Goal: Task Accomplishment & Management: Manage account settings

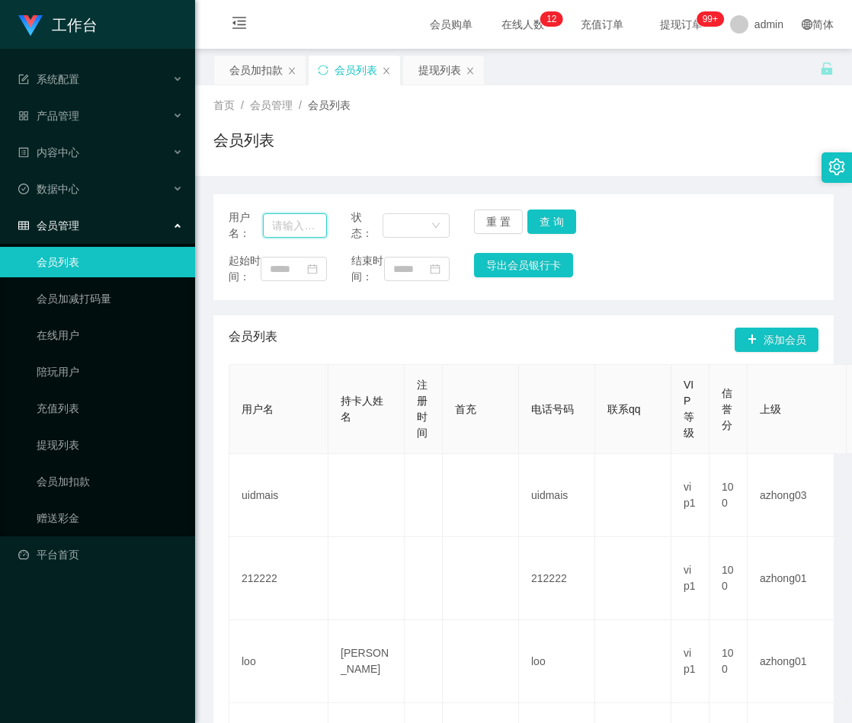
click at [300, 219] on input "text" at bounding box center [295, 225] width 64 height 24
paste input "ling3335"
type input "ling3335"
click at [544, 220] on button "查 询" at bounding box center [552, 222] width 49 height 24
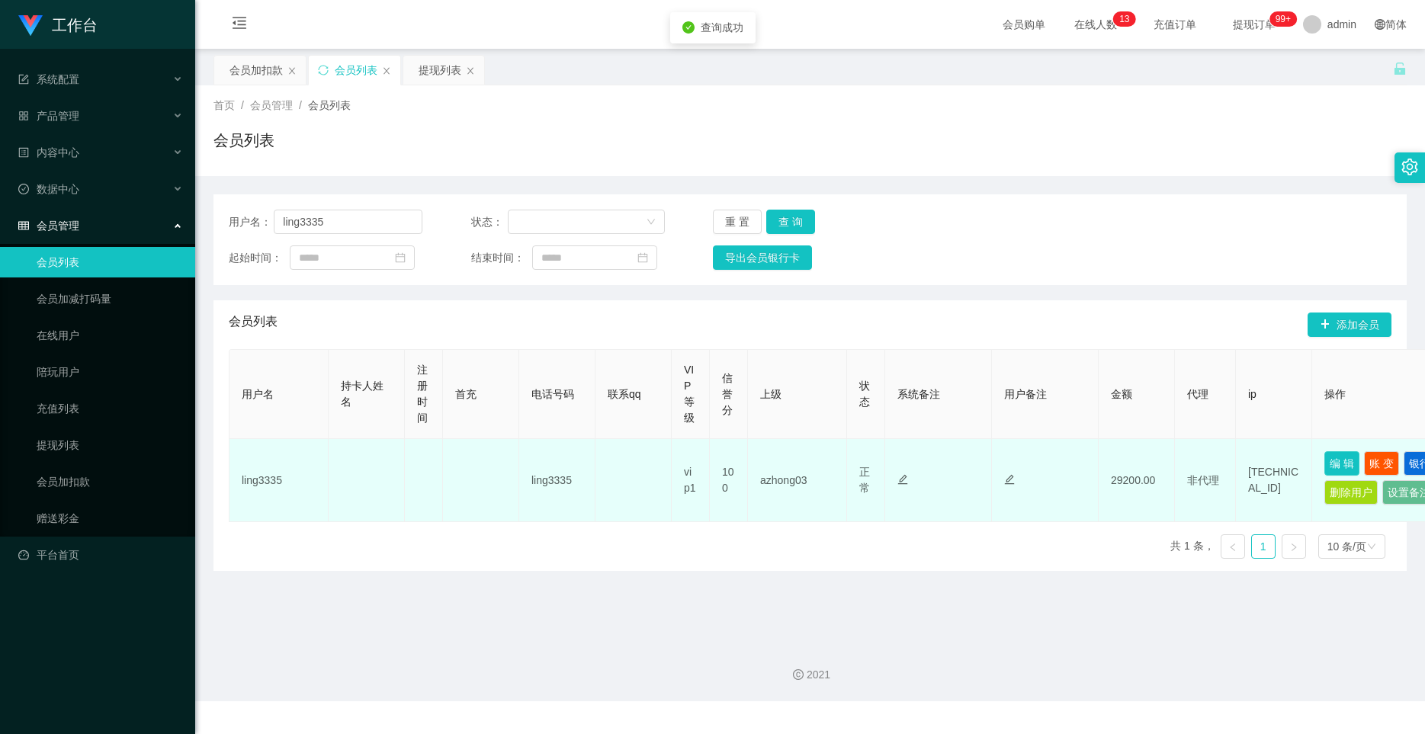
click at [852, 459] on button "编 辑" at bounding box center [1341, 463] width 35 height 24
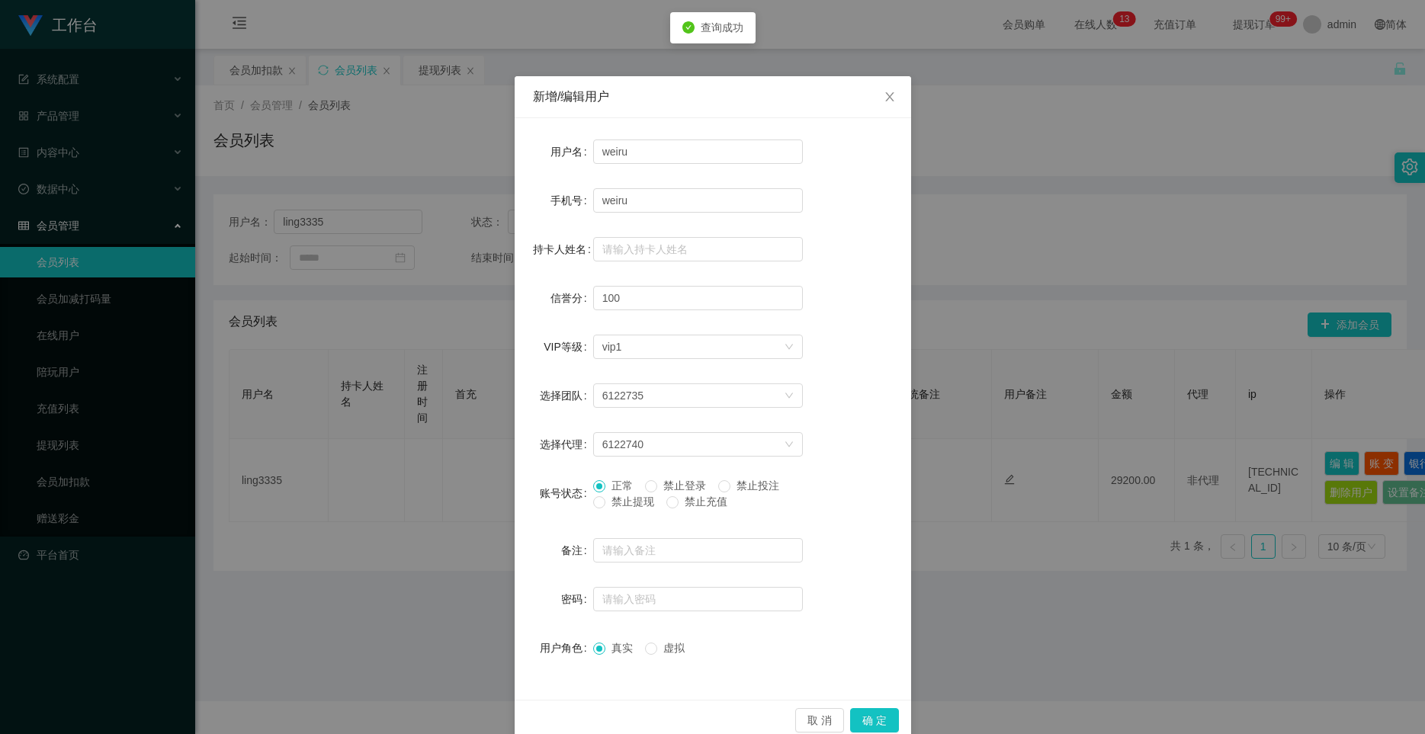
type input "ling3335"
click at [852, 717] on button "确 定" at bounding box center [874, 720] width 49 height 24
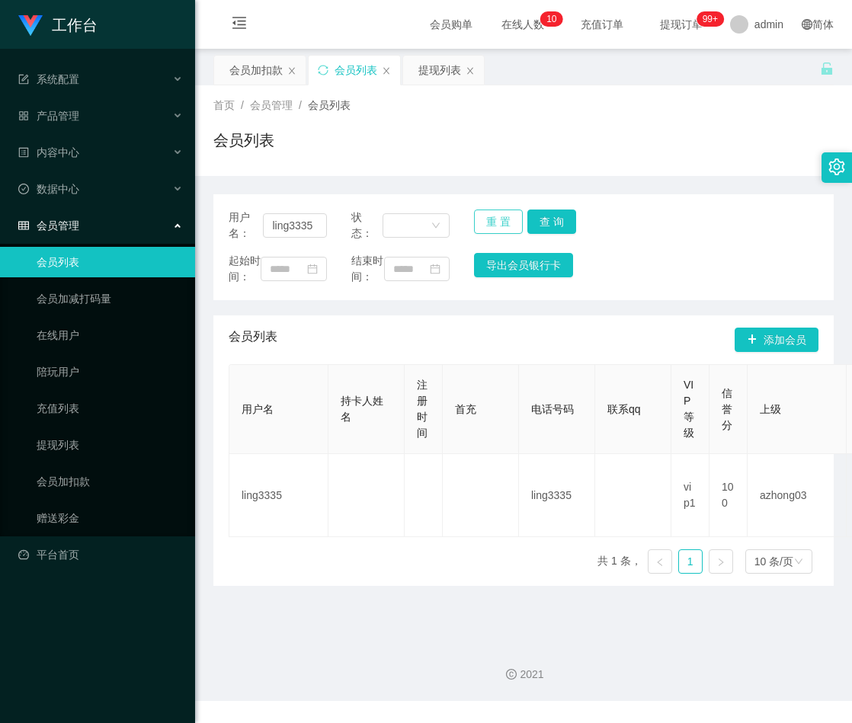
click at [498, 221] on button "重 置" at bounding box center [498, 222] width 49 height 24
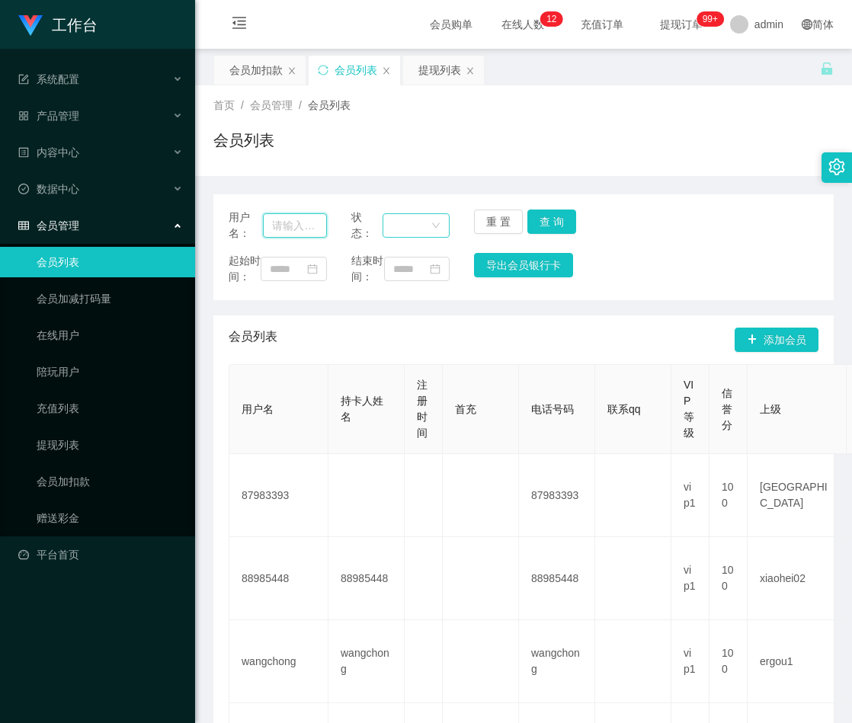
drag, startPoint x: 306, startPoint y: 236, endPoint x: 423, endPoint y: 220, distance: 118.5
click at [306, 236] on input "text" at bounding box center [295, 225] width 64 height 24
paste input "Nickyap6293"
type input "Nickyap6293"
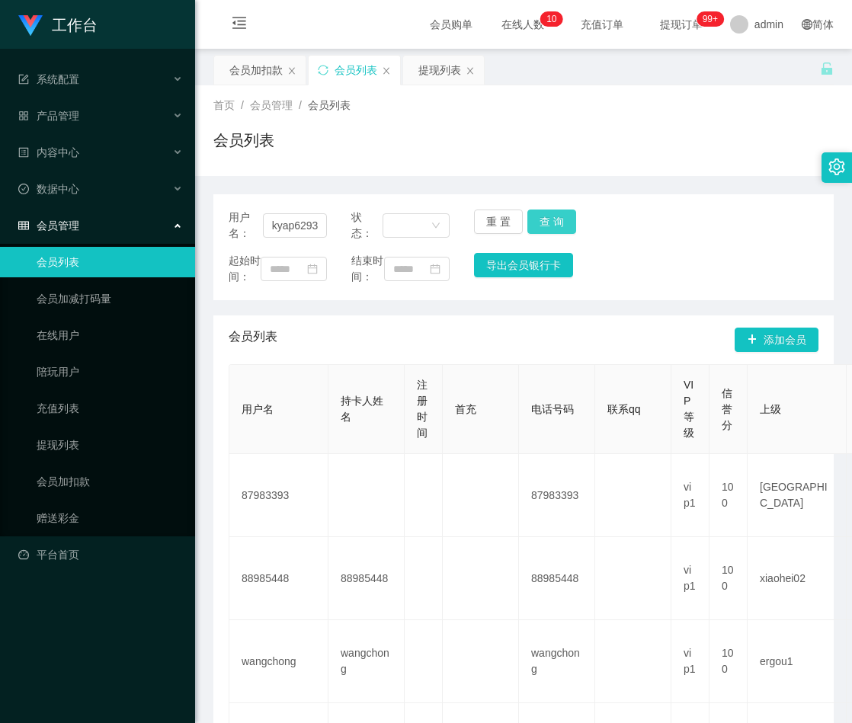
click at [541, 222] on button "查 询" at bounding box center [552, 222] width 49 height 24
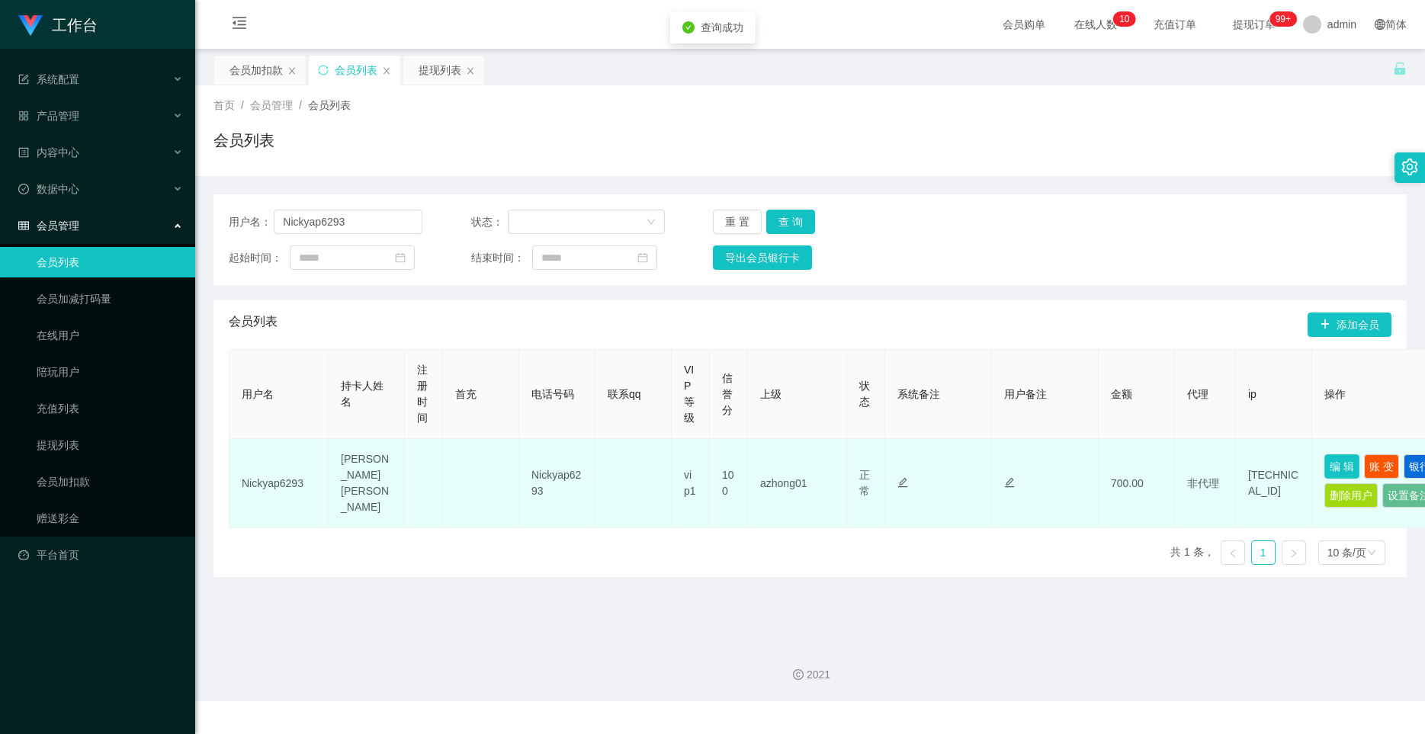
click at [852, 460] on button "编 辑" at bounding box center [1341, 466] width 35 height 24
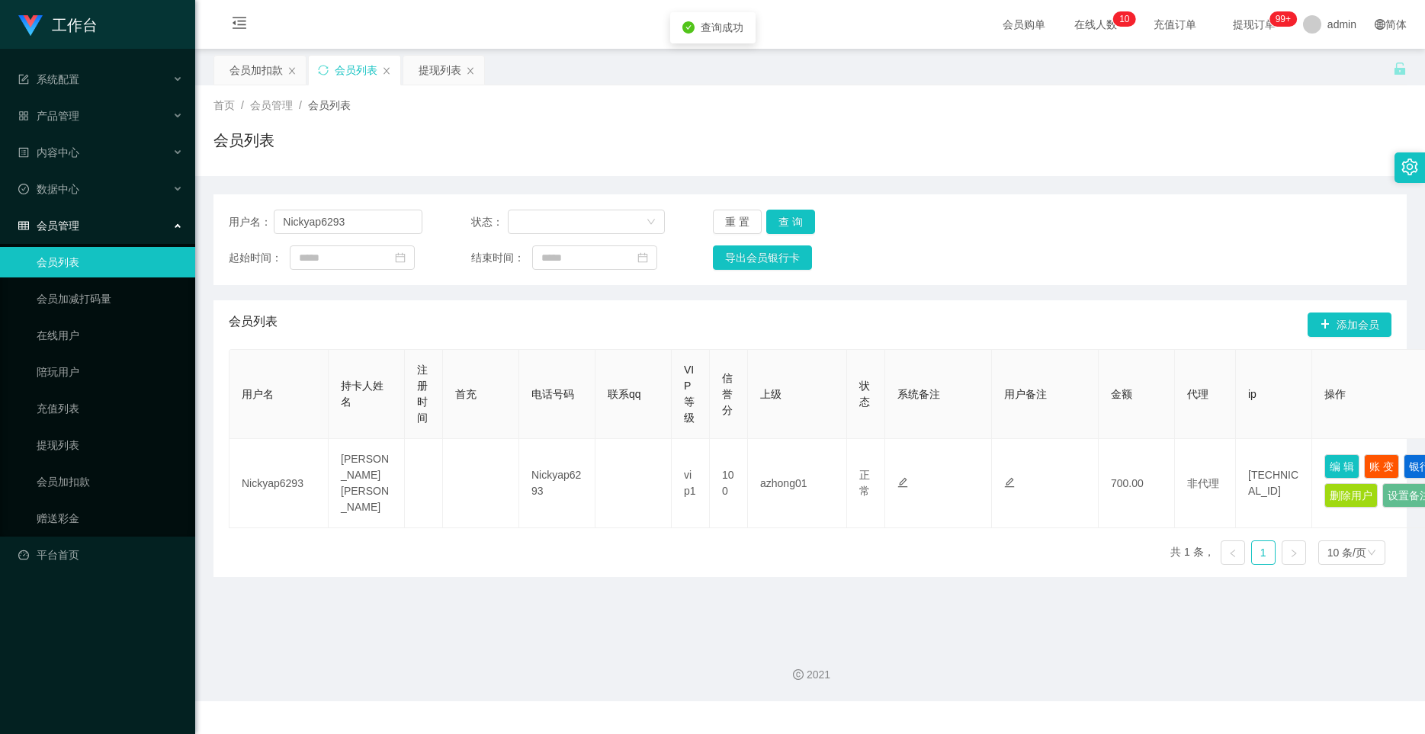
type input "Nickyap6293"
type input "[PERSON_NAME] [PERSON_NAME]"
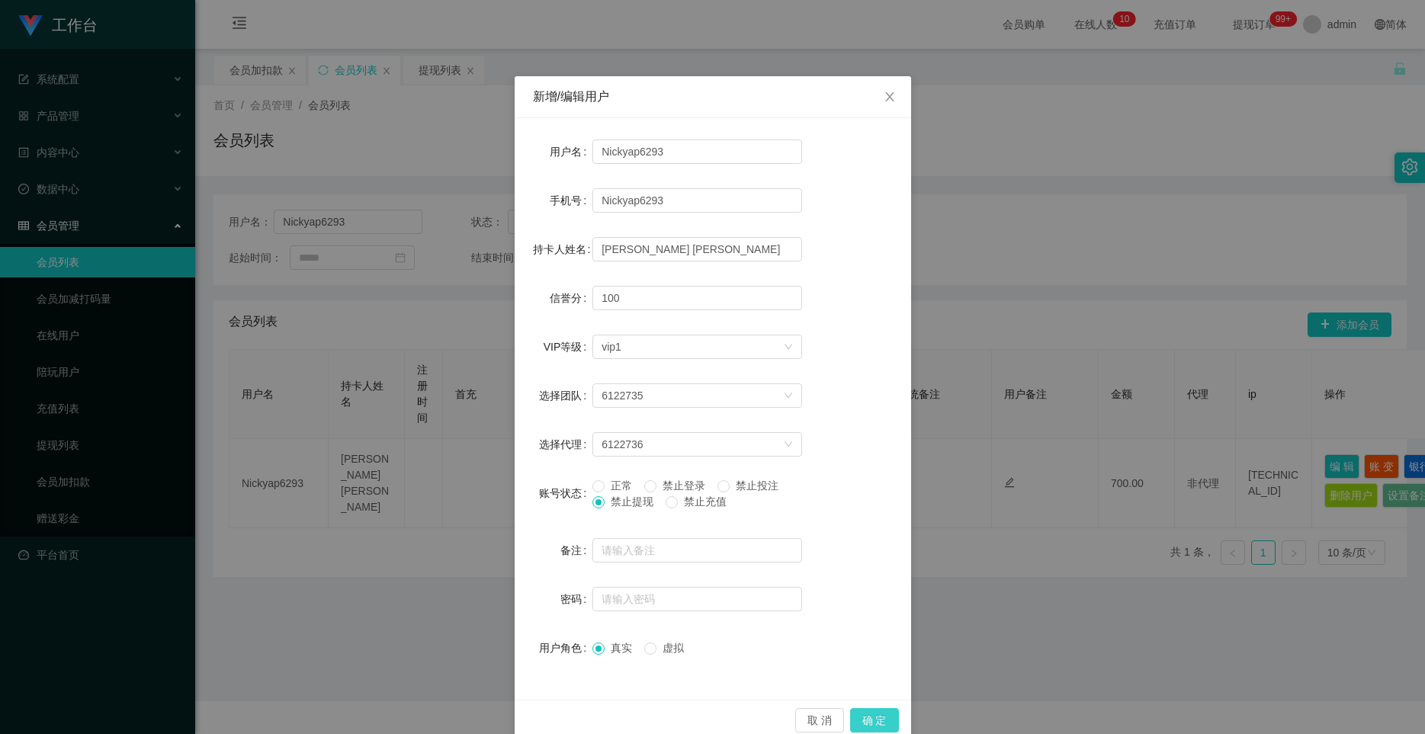
click at [852, 722] on button "确 定" at bounding box center [874, 720] width 49 height 24
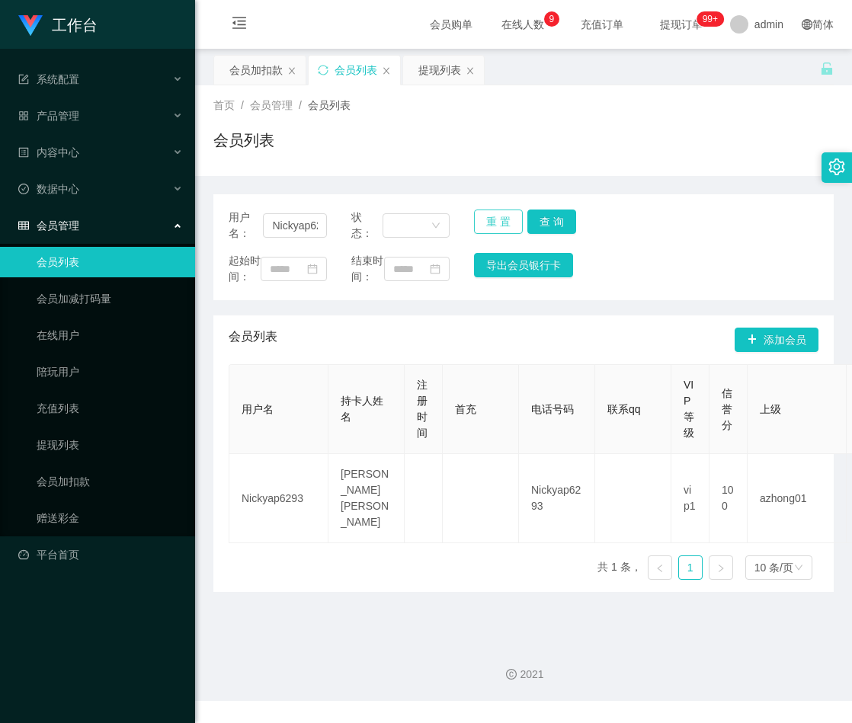
click at [492, 220] on button "重 置" at bounding box center [498, 222] width 49 height 24
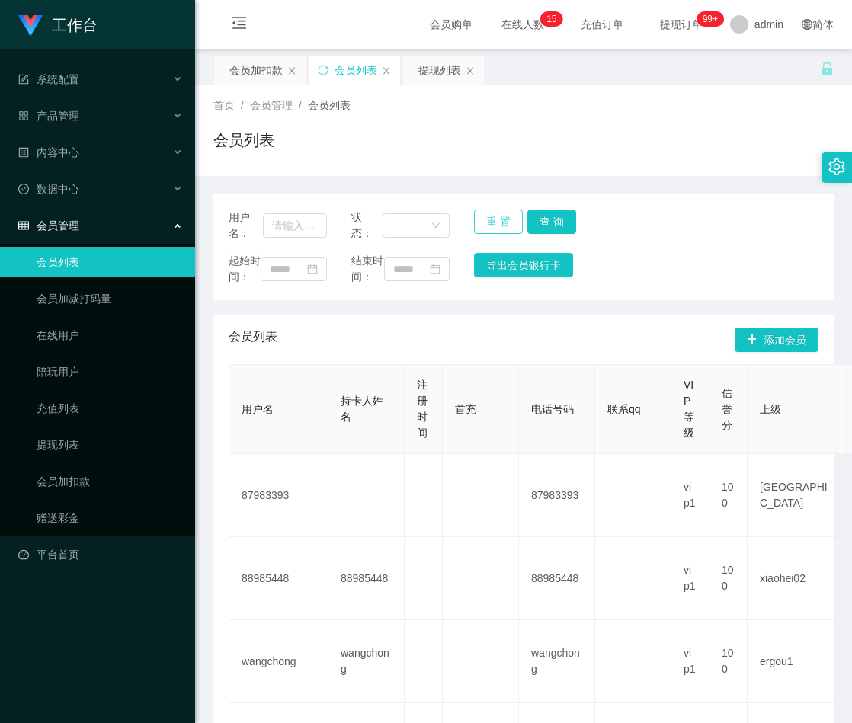
drag, startPoint x: 505, startPoint y: 226, endPoint x: 518, endPoint y: 222, distance: 14.5
click at [505, 226] on button "重 置" at bounding box center [498, 222] width 49 height 24
